Goal: Task Accomplishment & Management: Complete application form

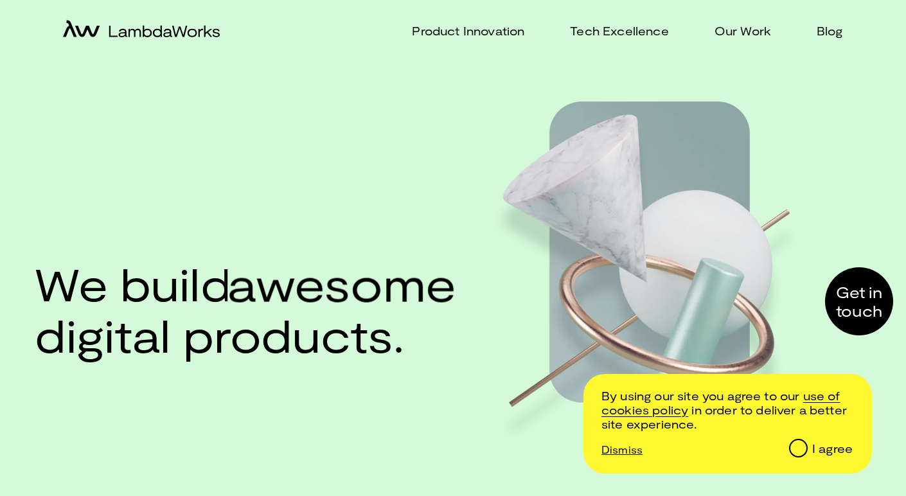
click at [632, 445] on p "Dismiss" at bounding box center [621, 449] width 41 height 12
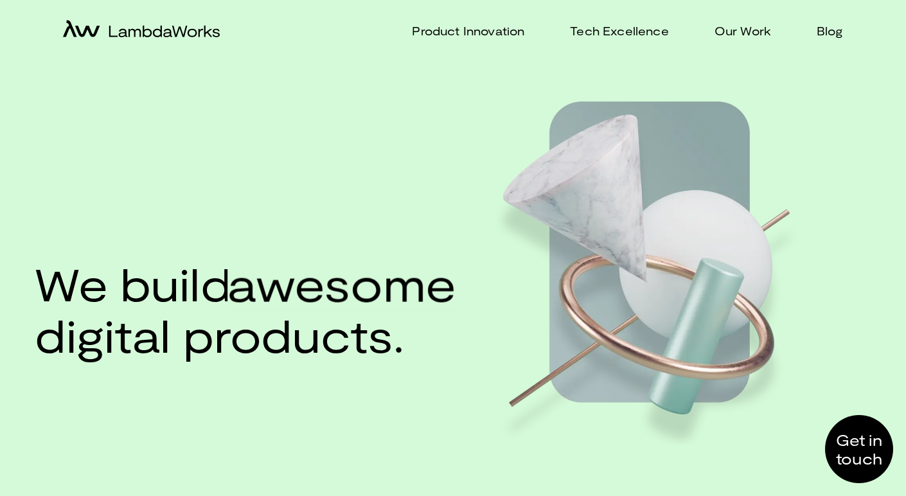
click at [850, 447] on div at bounding box center [859, 449] width 68 height 68
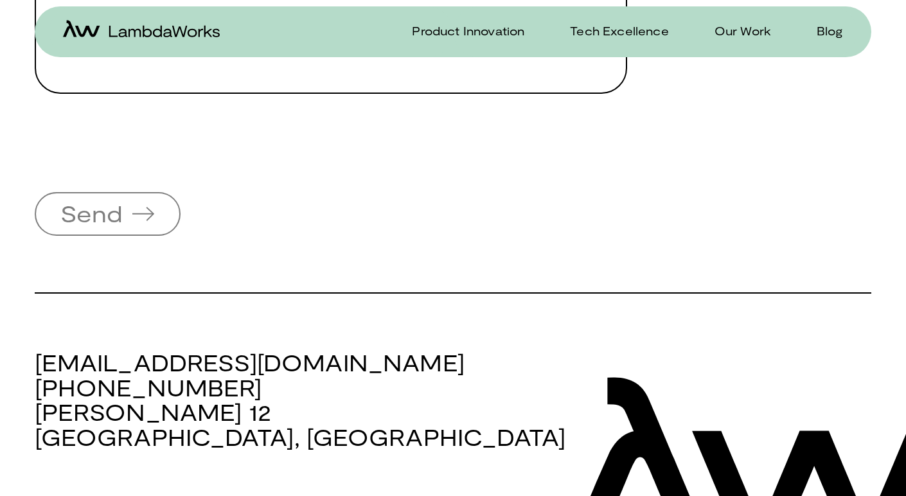
scroll to position [948, 0]
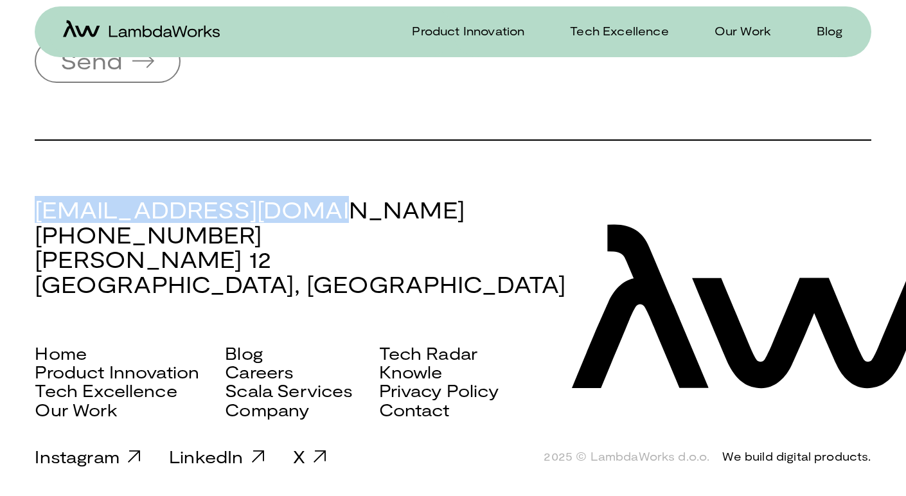
drag, startPoint x: 38, startPoint y: 206, endPoint x: 335, endPoint y: 206, distance: 296.9
click at [335, 206] on h3 "[EMAIL_ADDRESS][DOMAIN_NAME] [PHONE_NUMBER] [PERSON_NAME][STREET_ADDRESS]" at bounding box center [453, 247] width 836 height 100
copy h3 "[EMAIL_ADDRESS][DOMAIN_NAME]"
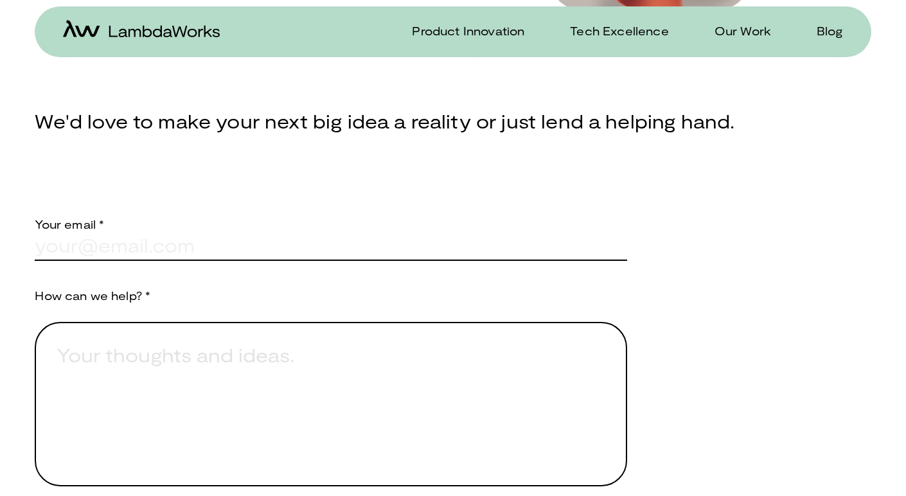
scroll to position [393, 0]
click at [180, 254] on input "text" at bounding box center [331, 245] width 592 height 28
type input "[EMAIL_ADDRESS][DOMAIN_NAME]"
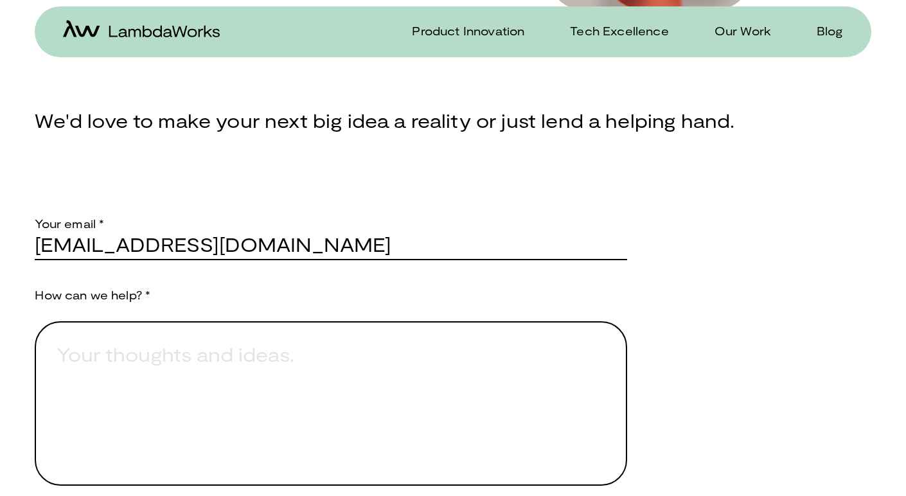
click at [209, 388] on textarea "Provide a brief explanation of how we can assist you." at bounding box center [331, 403] width 592 height 165
paste textarea "Hello, I’m [PERSON_NAME], a freelance UX designer with 3+ years of experience h…"
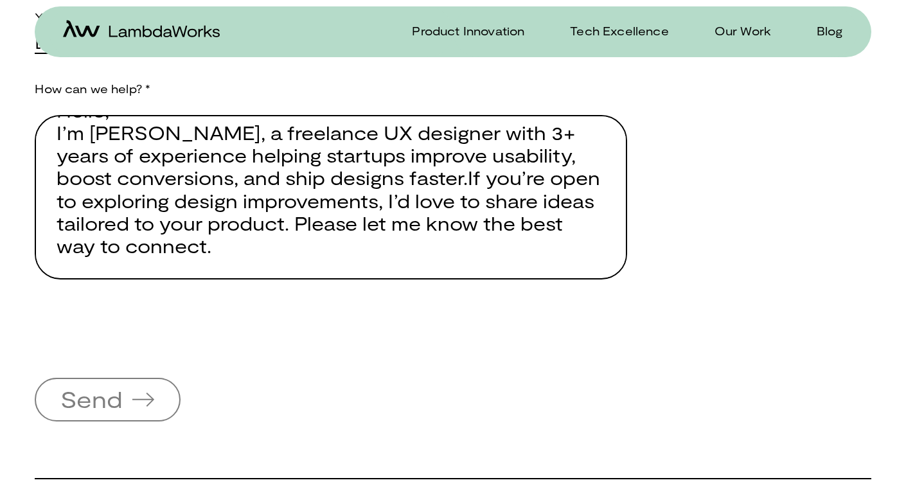
scroll to position [618, 0]
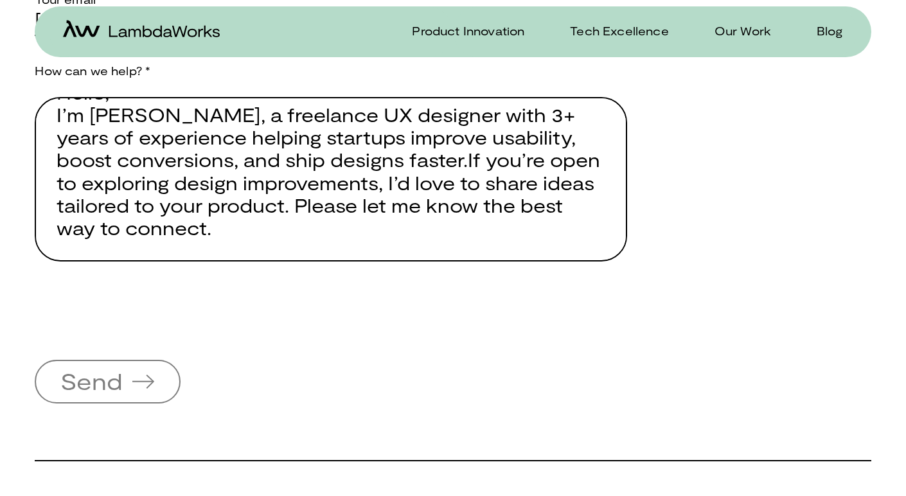
type textarea "Hello, I’m [PERSON_NAME], a freelance UX designer with 3+ years of experience h…"
click at [129, 389] on span "Send" at bounding box center [108, 382] width 136 height 40
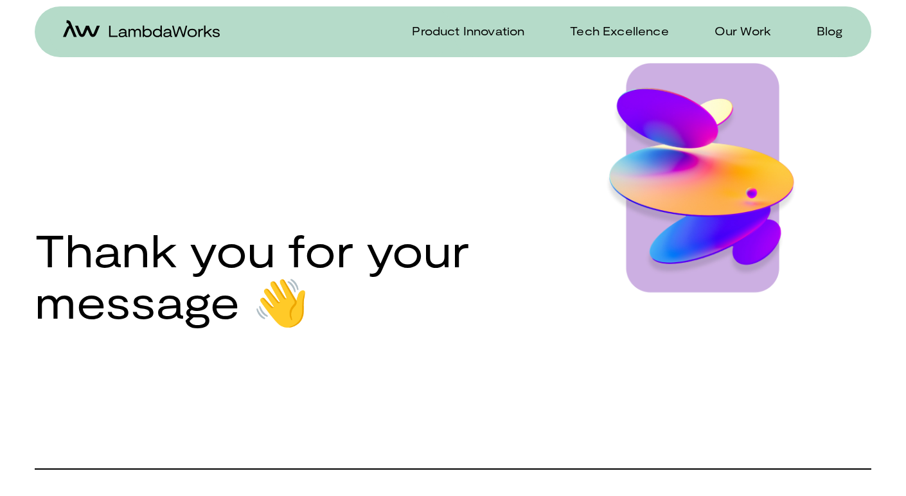
scroll to position [66, 0]
